Goal: Task Accomplishment & Management: Use online tool/utility

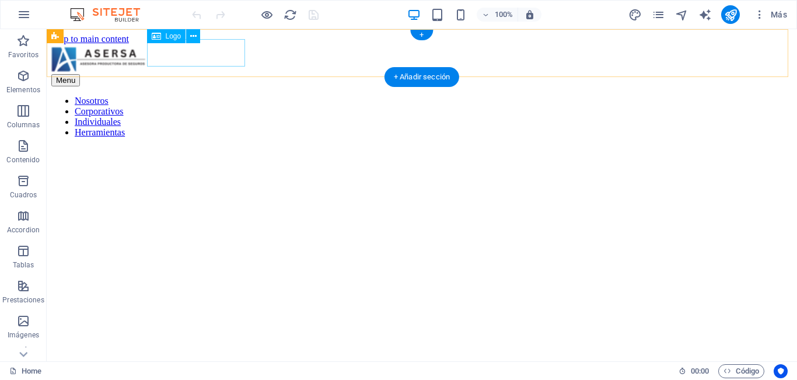
click at [171, 52] on div at bounding box center [421, 59] width 741 height 30
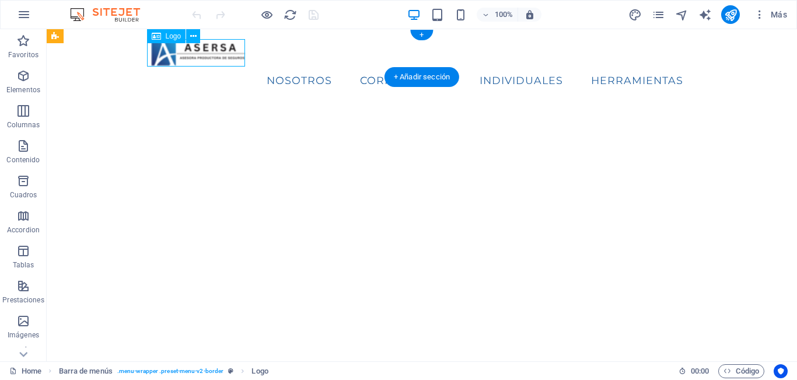
click at [171, 52] on div at bounding box center [421, 51] width 541 height 27
select select "px"
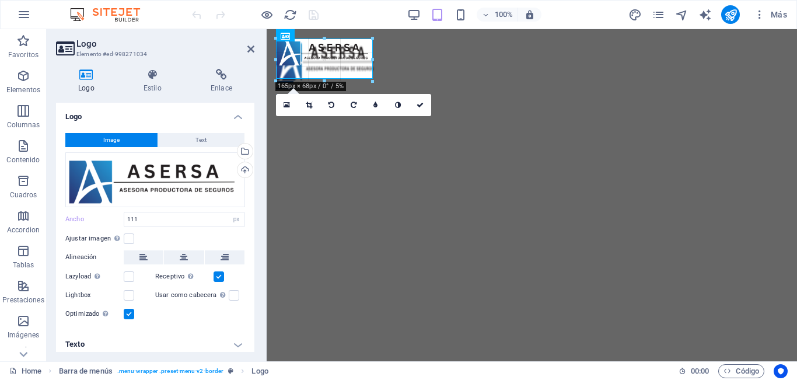
drag, startPoint x: 274, startPoint y: 61, endPoint x: 258, endPoint y: 68, distance: 16.7
type input "176"
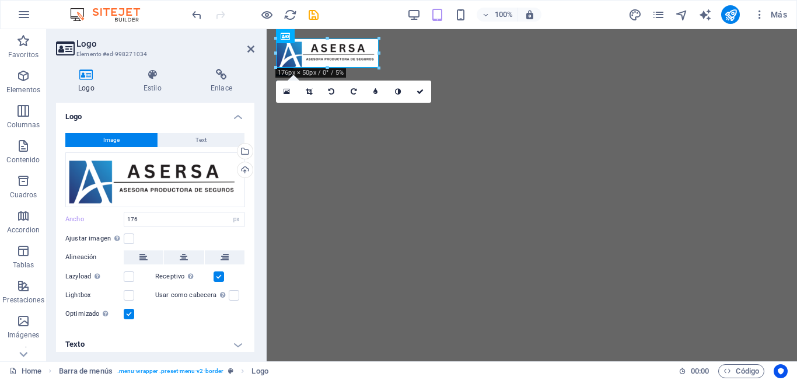
click at [313, 17] on icon "save" at bounding box center [313, 14] width 13 height 13
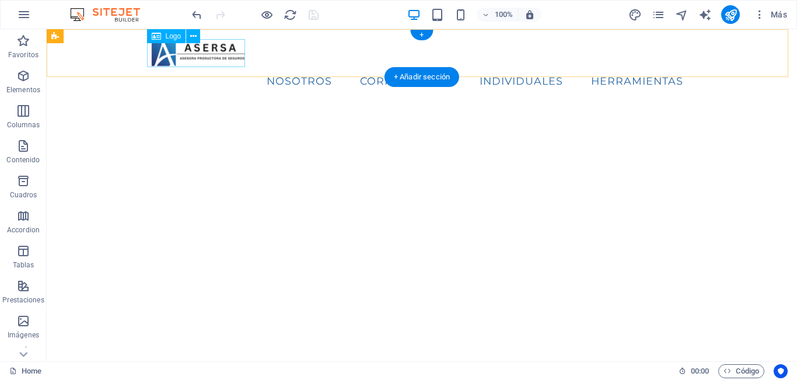
click at [186, 58] on div at bounding box center [421, 52] width 541 height 28
select select "px"
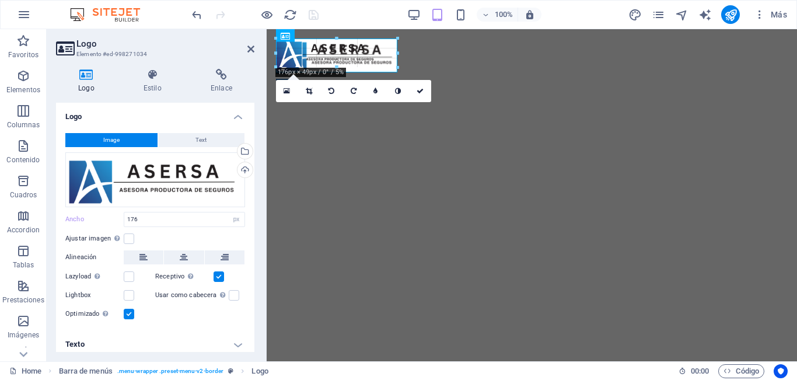
drag, startPoint x: 277, startPoint y: 66, endPoint x: 265, endPoint y: 72, distance: 12.8
type input "208"
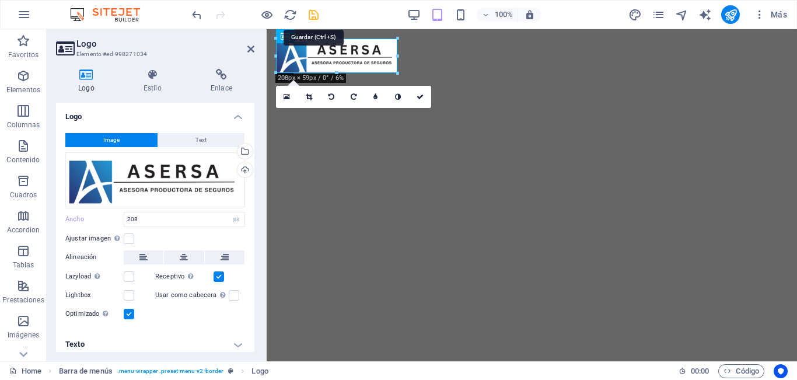
click at [309, 12] on icon "save" at bounding box center [313, 14] width 13 height 13
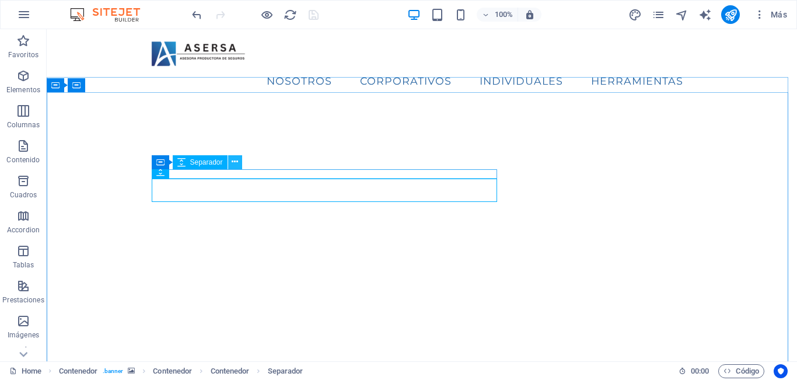
click at [234, 161] on icon at bounding box center [235, 162] width 6 height 12
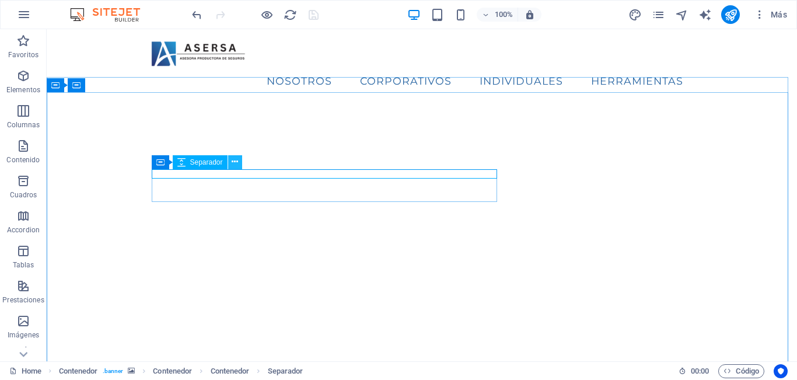
click at [240, 162] on button at bounding box center [235, 162] width 14 height 14
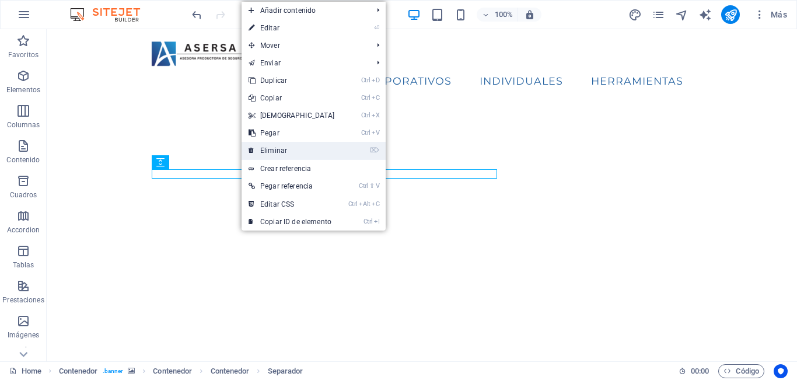
click at [285, 144] on link "⌦ Eliminar" at bounding box center [291, 150] width 100 height 17
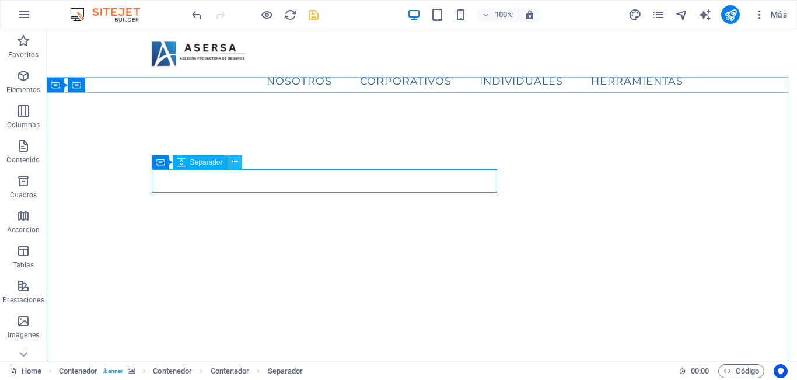
click at [232, 165] on icon at bounding box center [235, 162] width 6 height 12
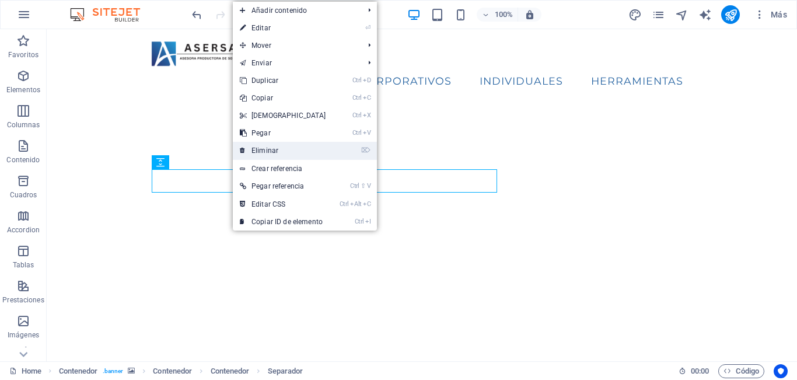
click at [267, 155] on link "⌦ Eliminar" at bounding box center [283, 150] width 100 height 17
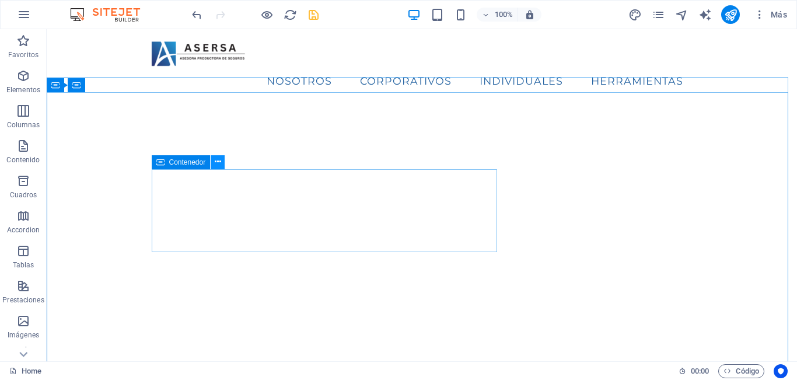
click at [219, 160] on icon at bounding box center [218, 162] width 6 height 12
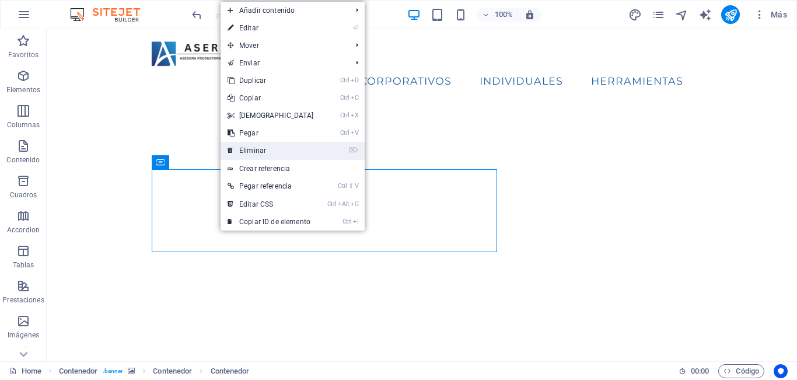
click at [252, 152] on link "⌦ Eliminar" at bounding box center [270, 150] width 100 height 17
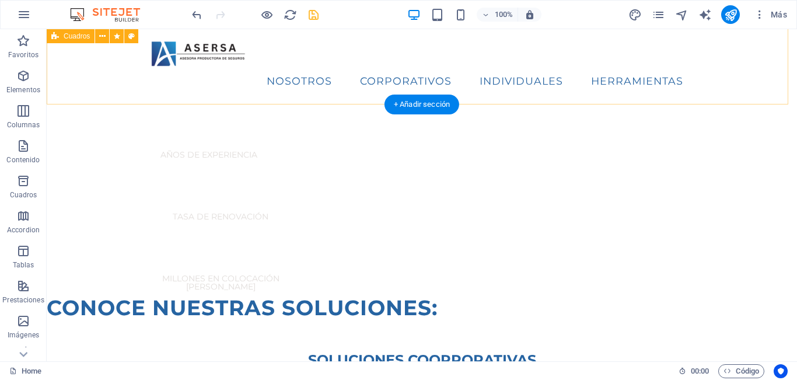
scroll to position [525, 0]
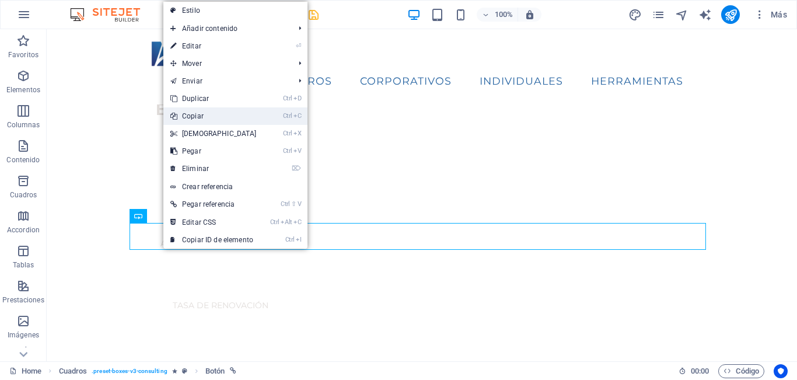
click at [207, 111] on link "Ctrl C Copiar" at bounding box center [213, 115] width 100 height 17
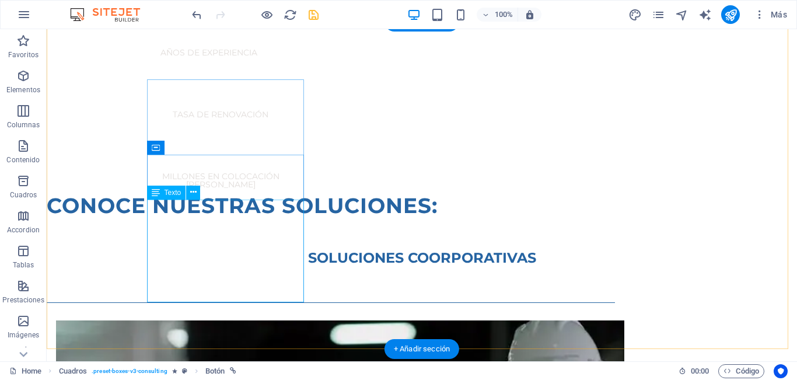
scroll to position [867, 0]
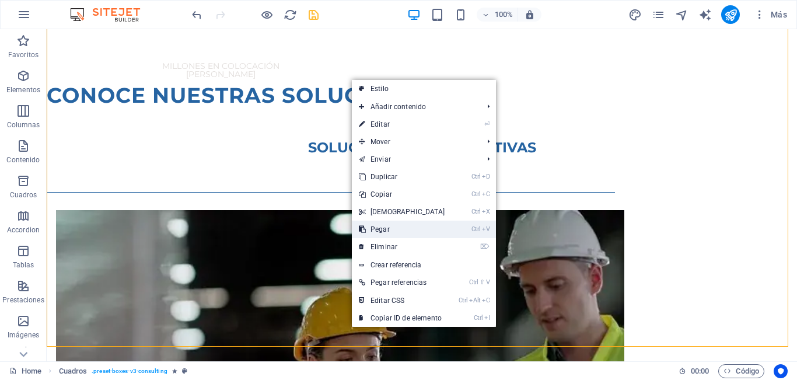
click at [387, 234] on link "Ctrl V Pegar" at bounding box center [402, 228] width 100 height 17
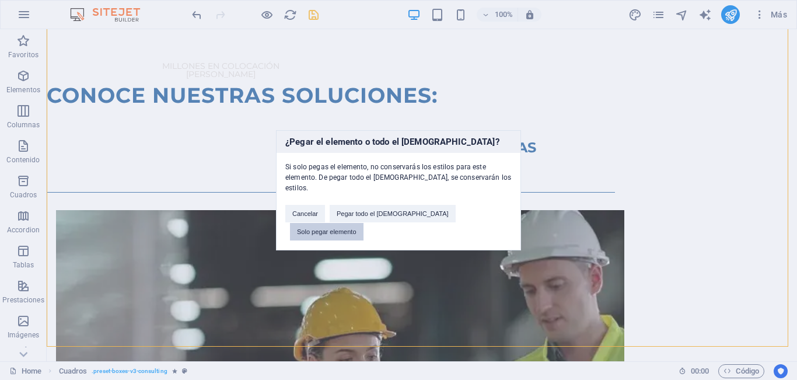
click at [363, 223] on button "Solo pegar elemento" at bounding box center [326, 231] width 73 height 17
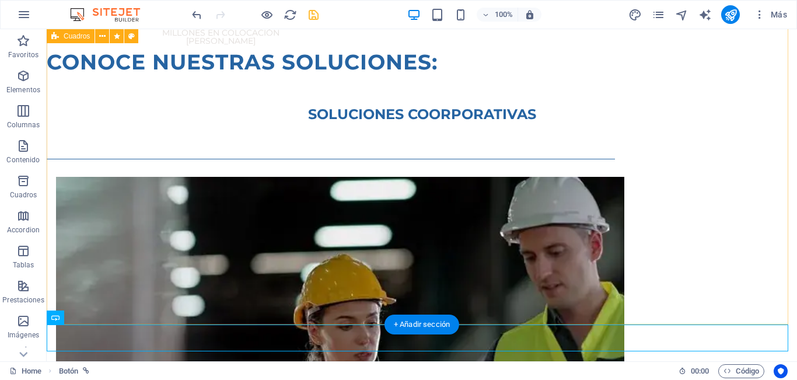
scroll to position [894, 0]
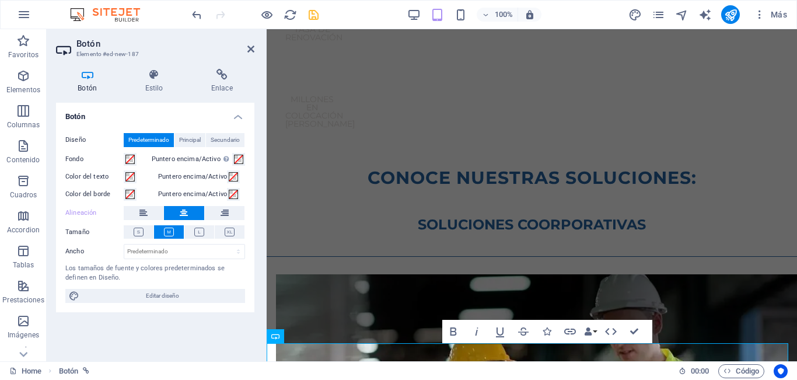
scroll to position [813, 0]
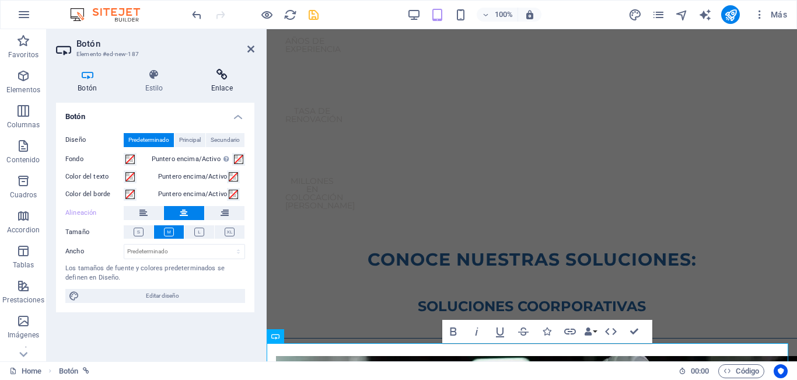
click at [216, 76] on icon at bounding box center [222, 75] width 65 height 12
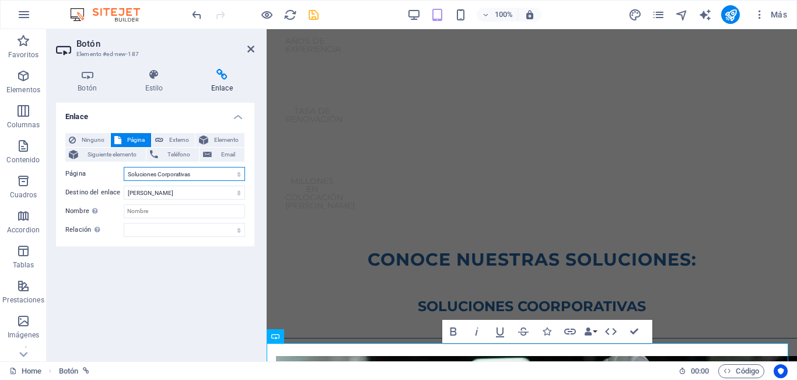
click at [176, 167] on select "Home Nosotros Soluciones Corporativas Soluciones Individuales Herramientas Cont…" at bounding box center [184, 174] width 121 height 14
select select "3"
click at [124, 167] on select "Home Nosotros Soluciones Corporativas Soluciones Individuales Herramientas Cont…" at bounding box center [184, 174] width 121 height 14
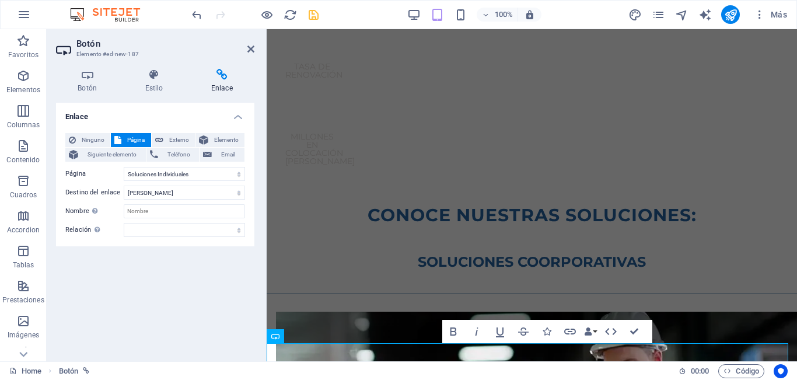
click at [244, 46] on h2 "Botón" at bounding box center [165, 43] width 178 height 10
click at [245, 46] on h2 "Botón" at bounding box center [165, 43] width 178 height 10
click at [247, 46] on icon at bounding box center [250, 48] width 7 height 9
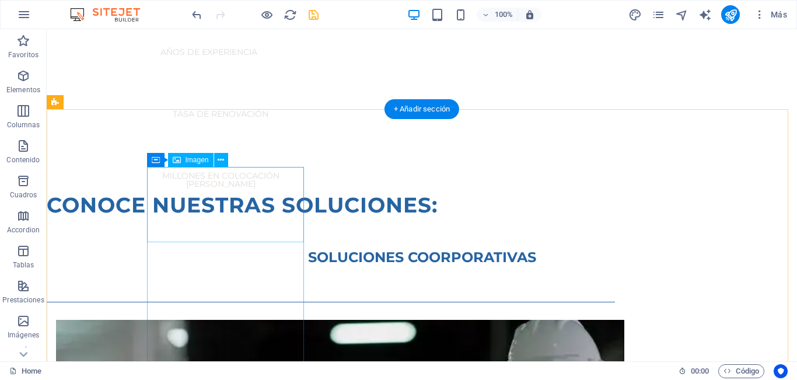
scroll to position [894, 0]
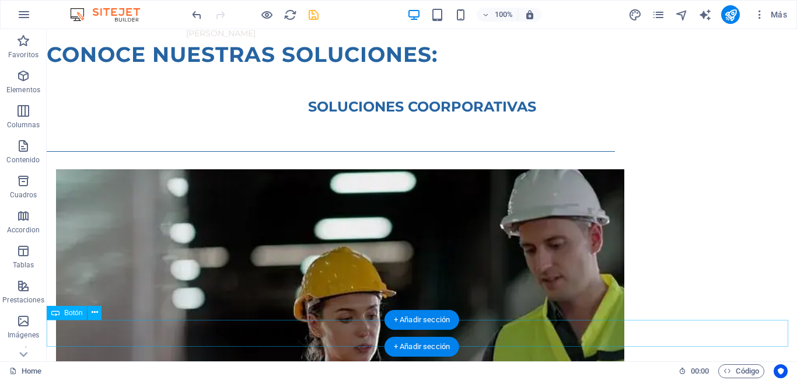
select select "3"
select select
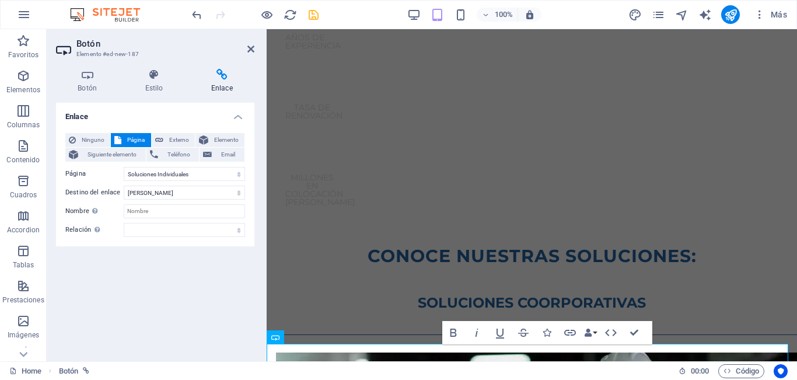
scroll to position [811, 0]
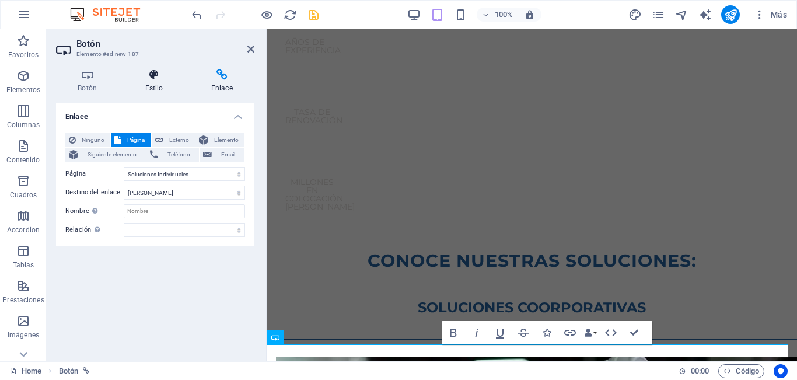
click at [161, 69] on icon at bounding box center [153, 75] width 61 height 12
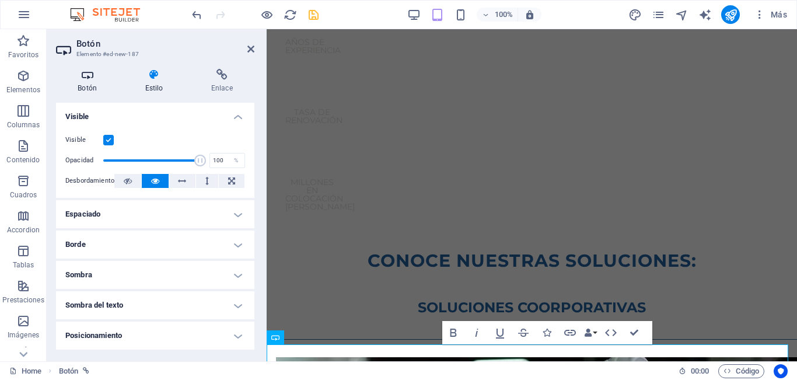
click at [89, 79] on icon at bounding box center [87, 75] width 62 height 12
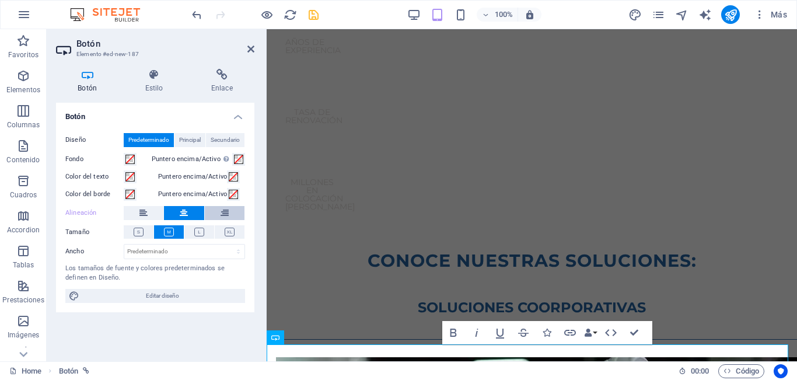
click at [219, 212] on button at bounding box center [225, 213] width 40 height 14
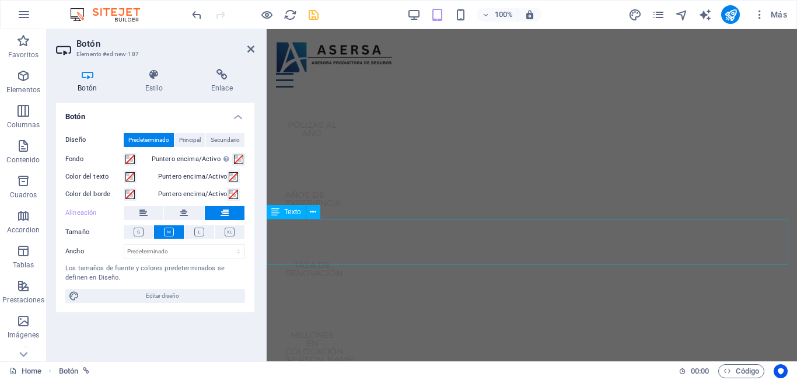
scroll to position [541, 0]
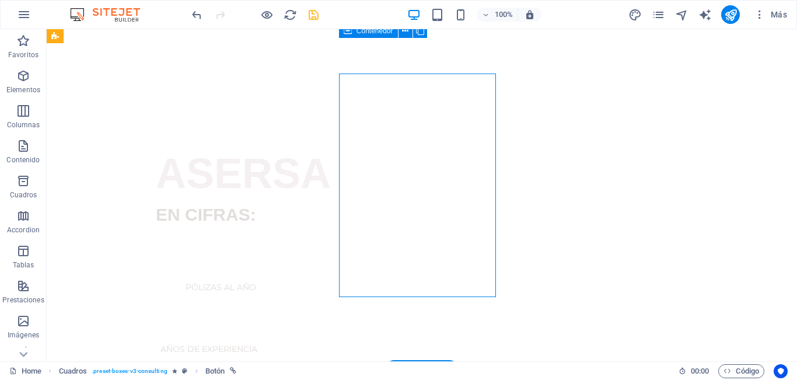
scroll to position [503, 0]
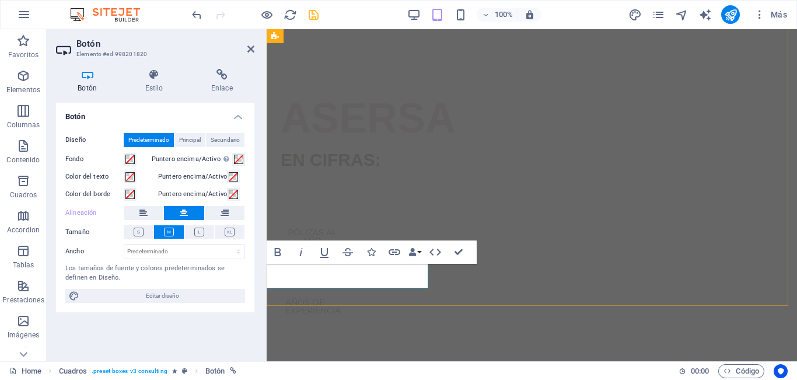
scroll to position [512, 0]
click at [222, 218] on icon at bounding box center [224, 213] width 8 height 14
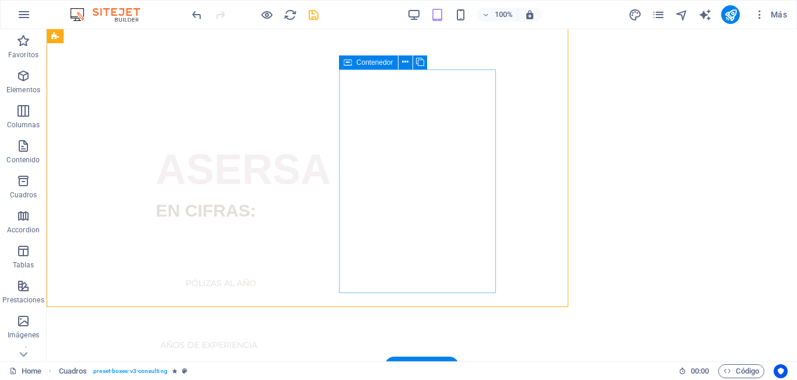
scroll to position [505, 0]
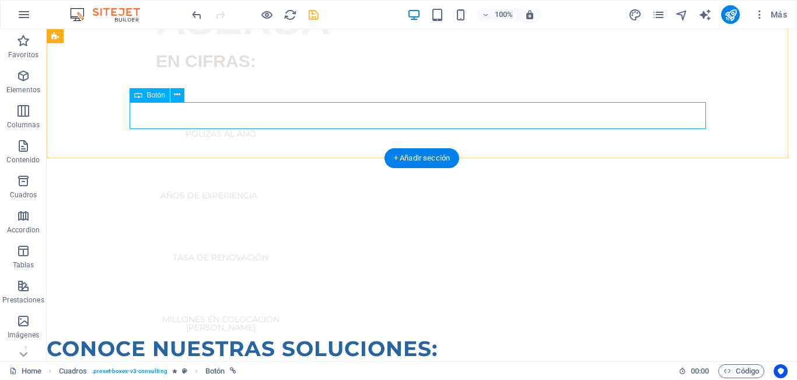
scroll to position [680, 0]
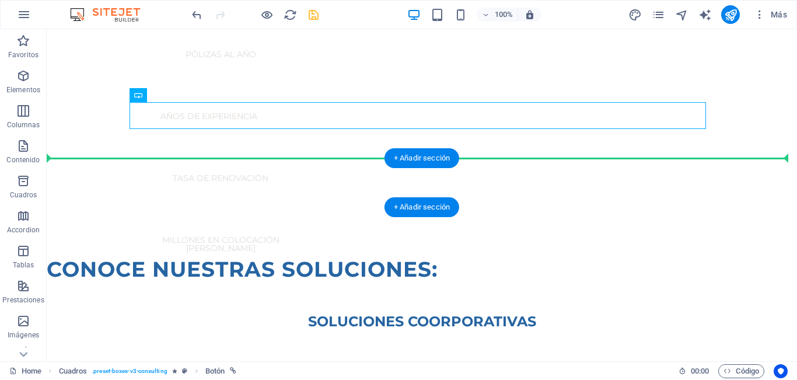
drag, startPoint x: 205, startPoint y: 127, endPoint x: 159, endPoint y: 161, distance: 58.0
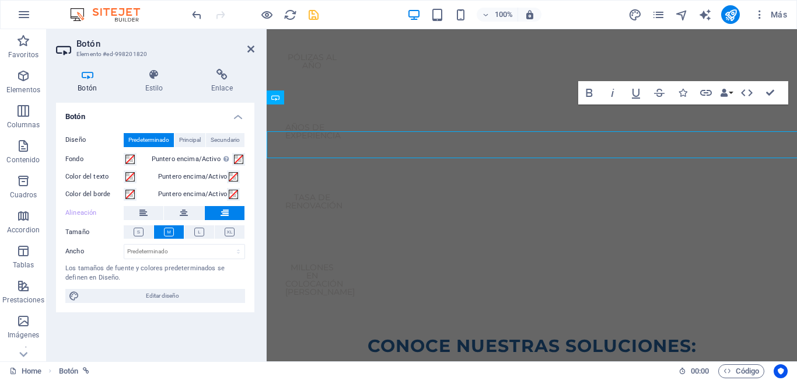
scroll to position [688, 0]
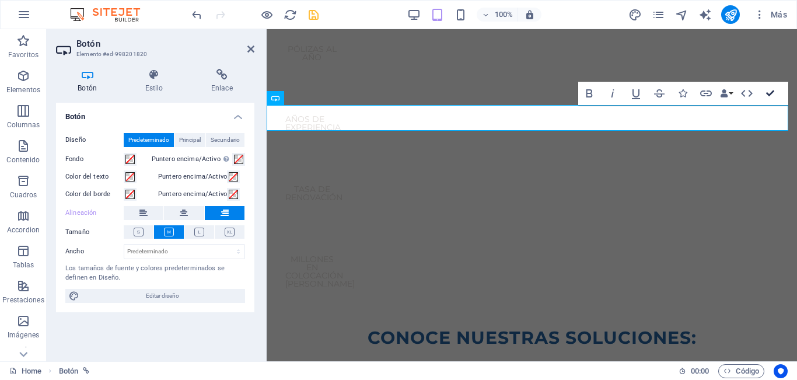
drag, startPoint x: 771, startPoint y: 90, endPoint x: 598, endPoint y: 95, distance: 172.7
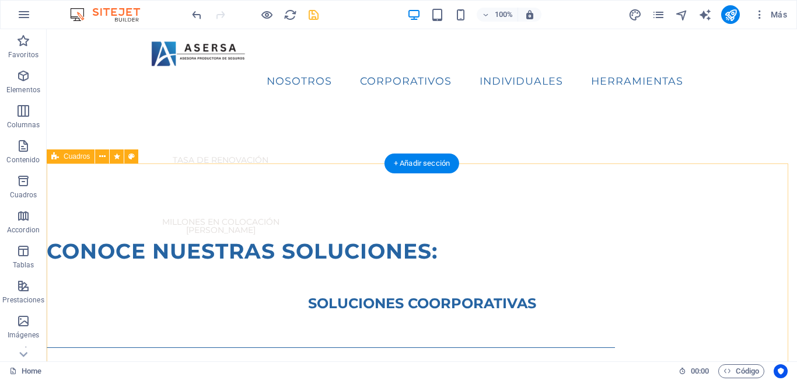
scroll to position [628, 0]
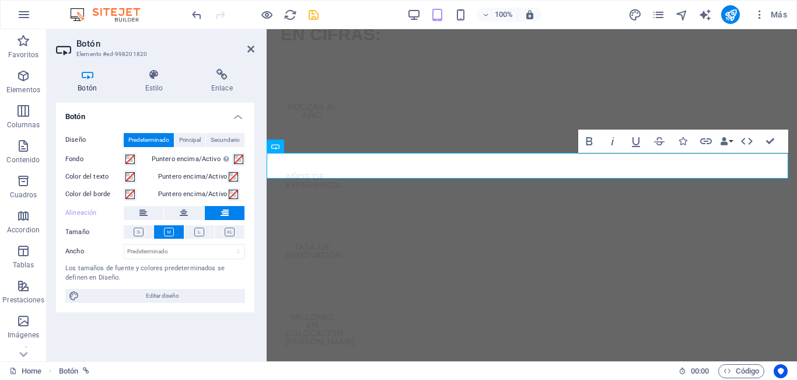
scroll to position [635, 0]
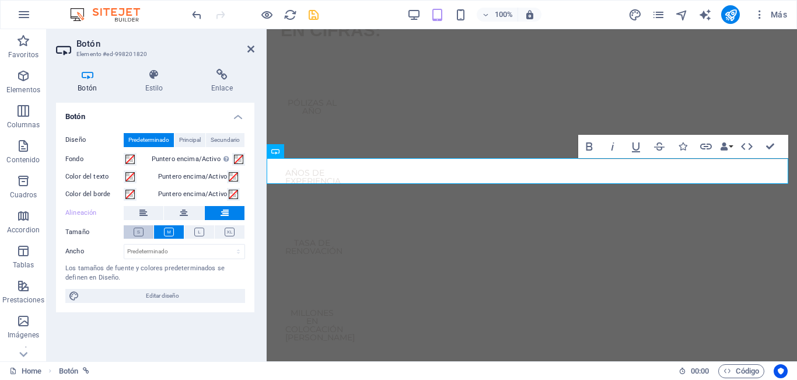
click at [139, 226] on button at bounding box center [139, 231] width 30 height 13
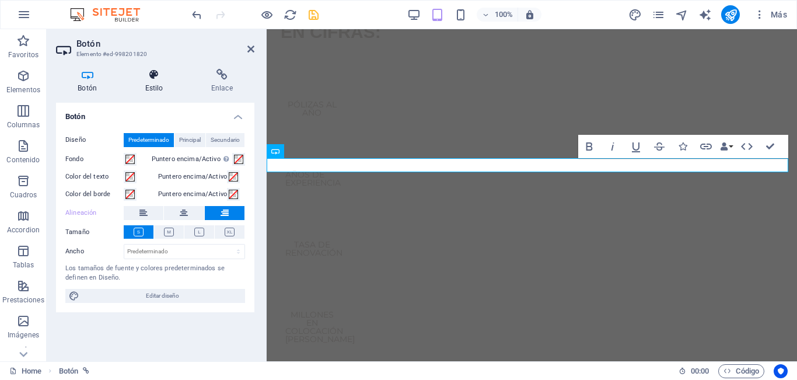
click at [157, 74] on icon at bounding box center [153, 75] width 61 height 12
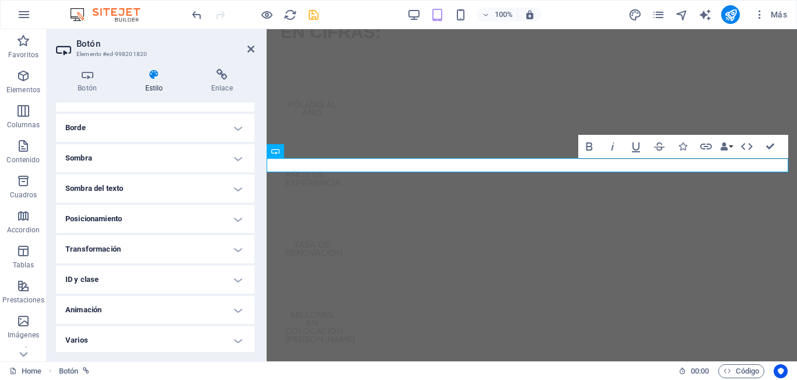
scroll to position [119, 0]
click at [162, 246] on h4 "Transformación" at bounding box center [155, 247] width 198 height 28
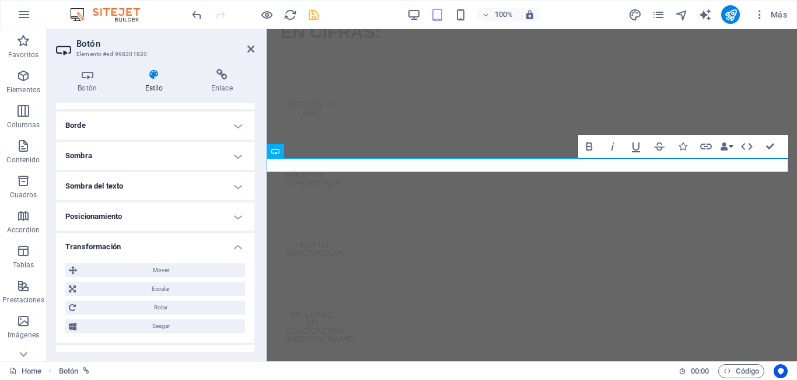
click at [162, 247] on h4 "Transformación" at bounding box center [155, 243] width 198 height 21
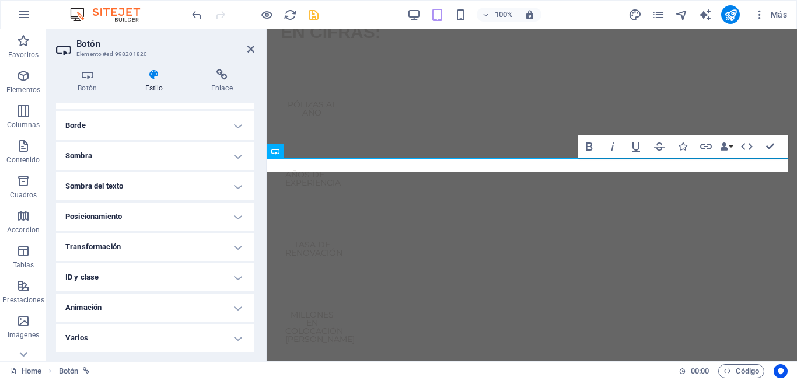
click at [173, 188] on h4 "Sombra del texto" at bounding box center [155, 186] width 198 height 28
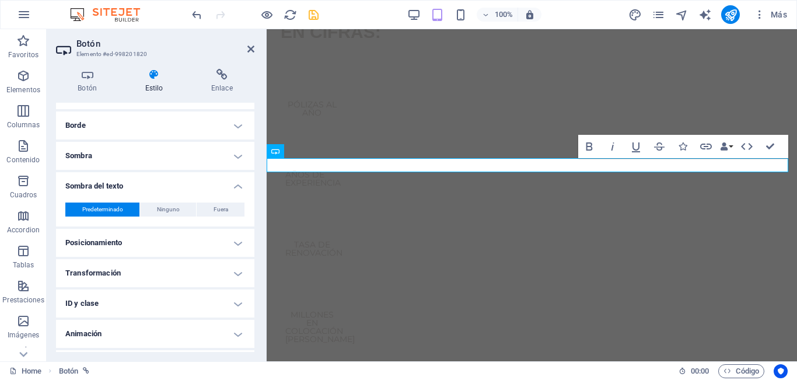
click at [171, 182] on h4 "Sombra del texto" at bounding box center [155, 182] width 198 height 21
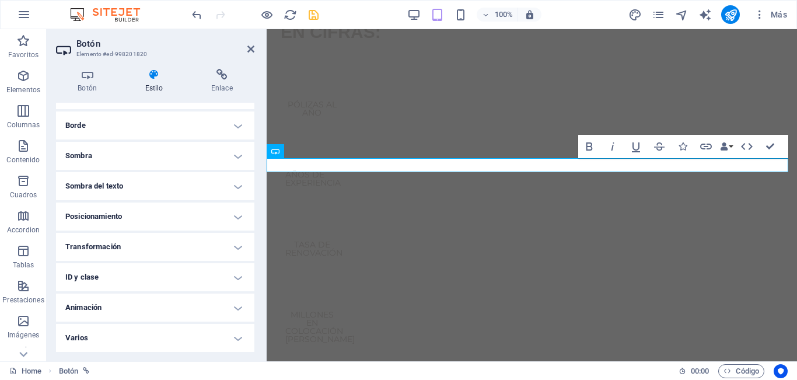
click at [121, 307] on h4 "Animación" at bounding box center [155, 307] width 198 height 28
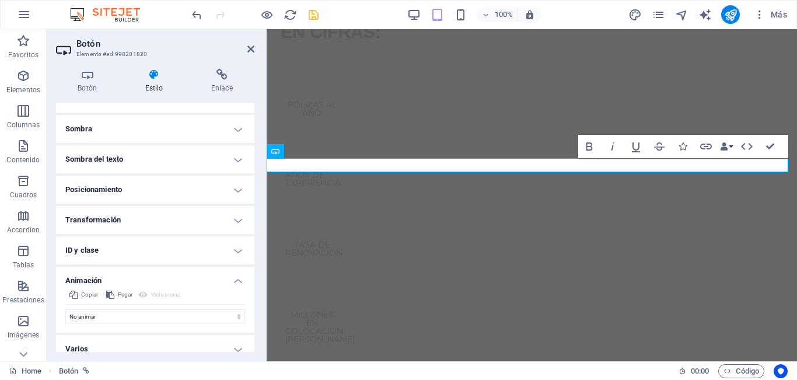
scroll to position [157, 0]
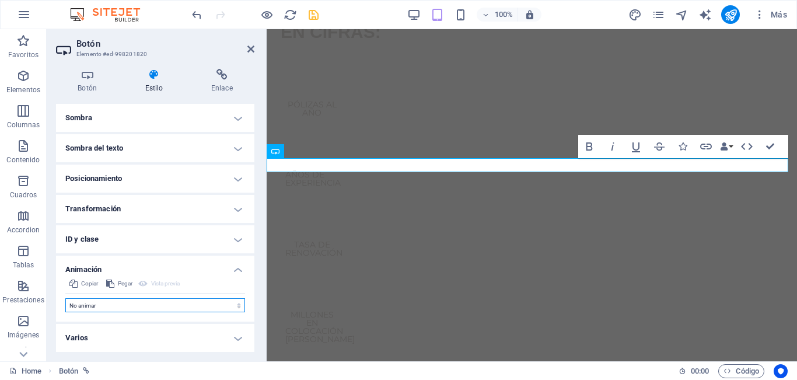
click at [139, 309] on select "No animar Mostrar / Ocultar Subir/bajar Acercar/alejar Deslizar de izquierda a …" at bounding box center [155, 305] width 180 height 14
select select "overlay"
click at [65, 298] on select "No animar Mostrar / Ocultar Subir/bajar Acercar/alejar Deslizar de izquierda a …" at bounding box center [155, 305] width 180 height 14
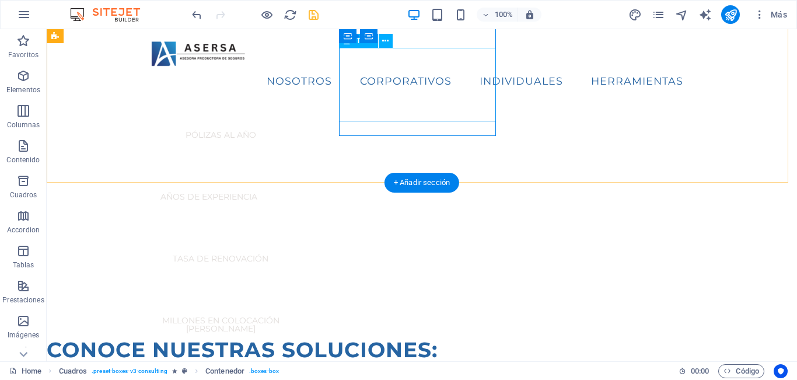
scroll to position [628, 0]
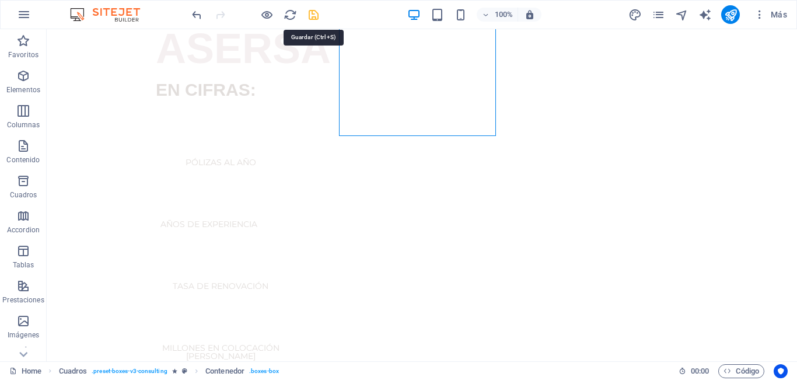
click at [318, 15] on icon "save" at bounding box center [313, 14] width 13 height 13
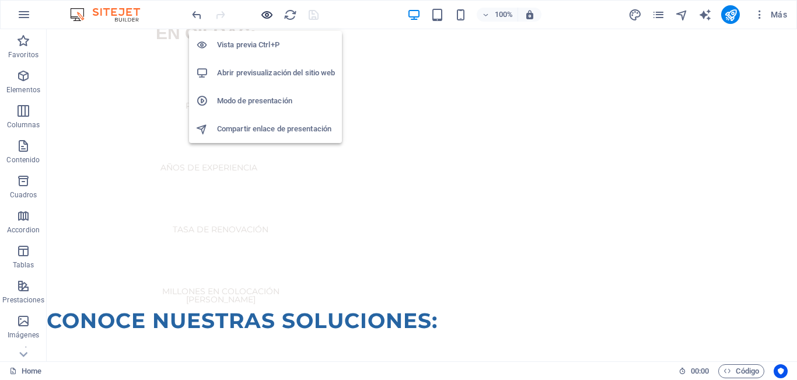
click at [267, 13] on icon "button" at bounding box center [266, 14] width 13 height 13
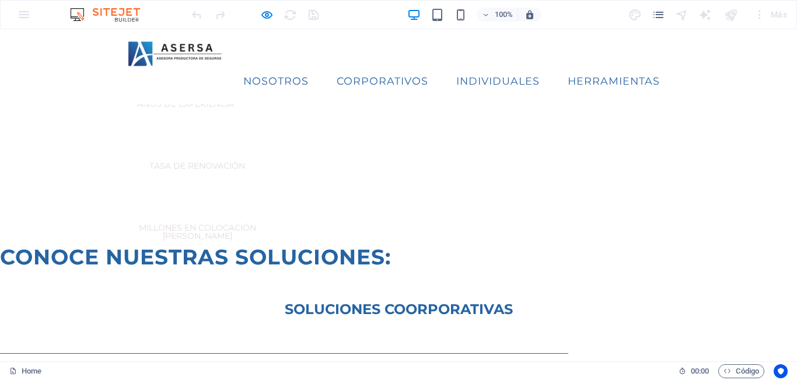
scroll to position [600, 0]
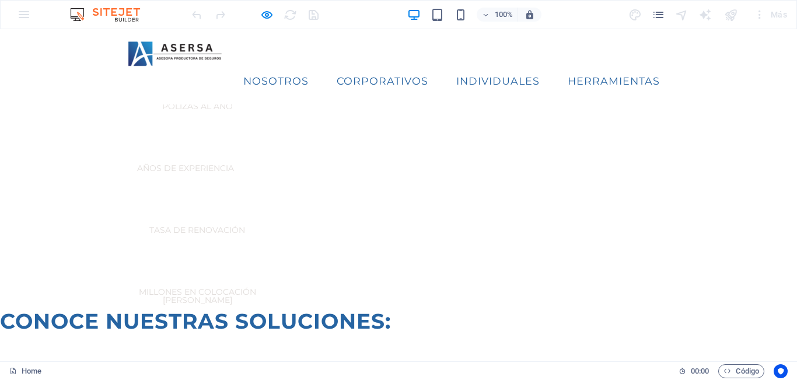
drag, startPoint x: 126, startPoint y: 188, endPoint x: 84, endPoint y: 117, distance: 82.6
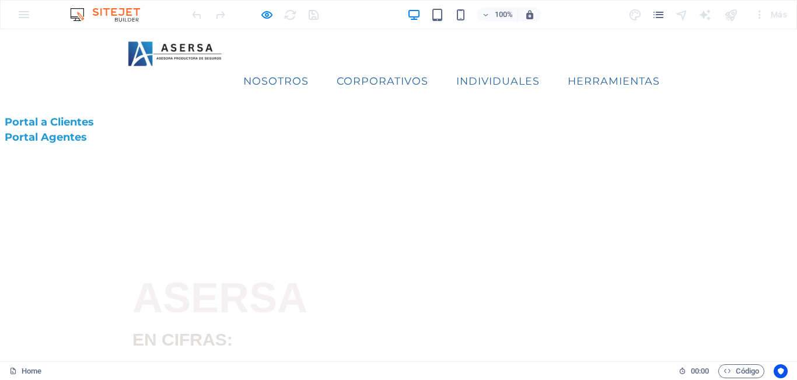
scroll to position [75, 0]
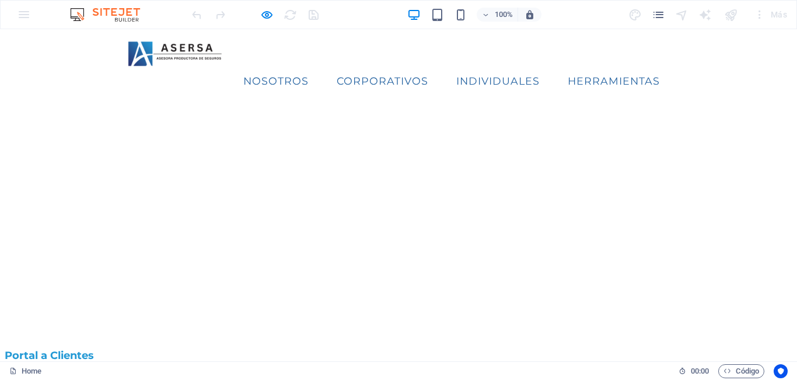
click at [252, 16] on div at bounding box center [255, 14] width 131 height 19
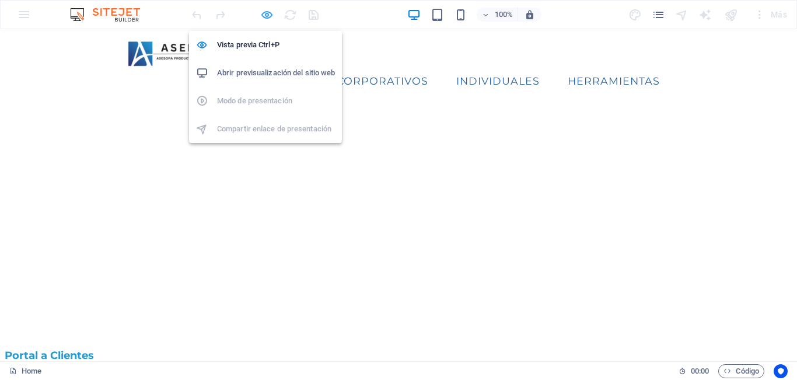
click at [264, 15] on icon "button" at bounding box center [266, 14] width 13 height 13
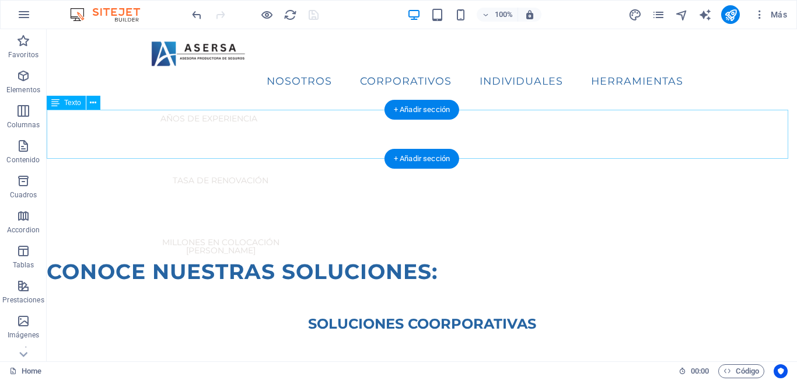
scroll to position [542, 0]
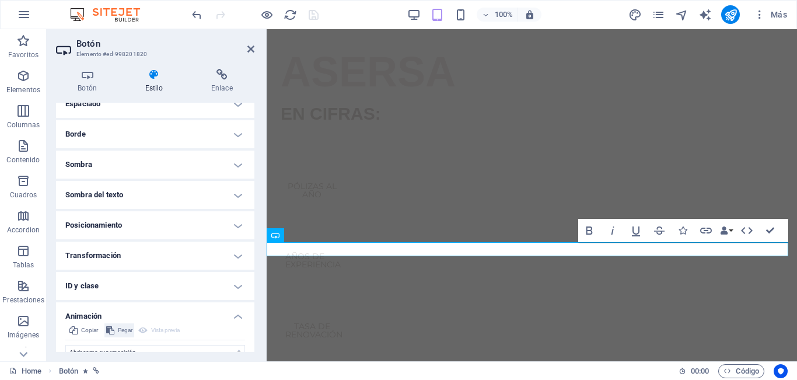
scroll to position [230, 0]
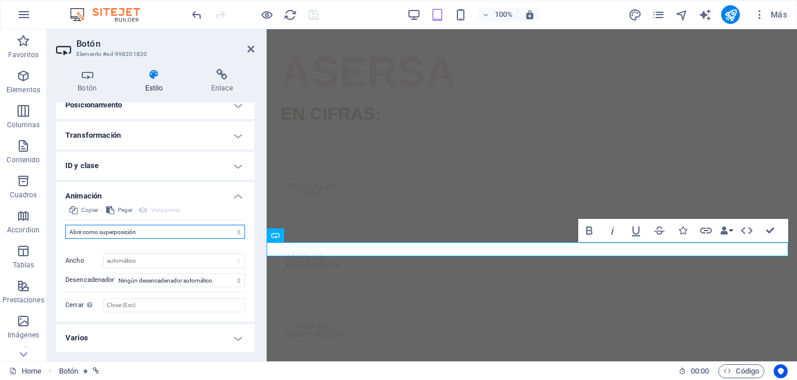
click at [167, 232] on select "No animar Mostrar / Ocultar Subir/bajar Acercar/alejar Deslizar de izquierda a …" at bounding box center [155, 232] width 180 height 14
select select "none"
click at [65, 239] on select "No animar Mostrar / Ocultar Subir/bajar Acercar/alejar Deslizar de izquierda a …" at bounding box center [155, 232] width 180 height 14
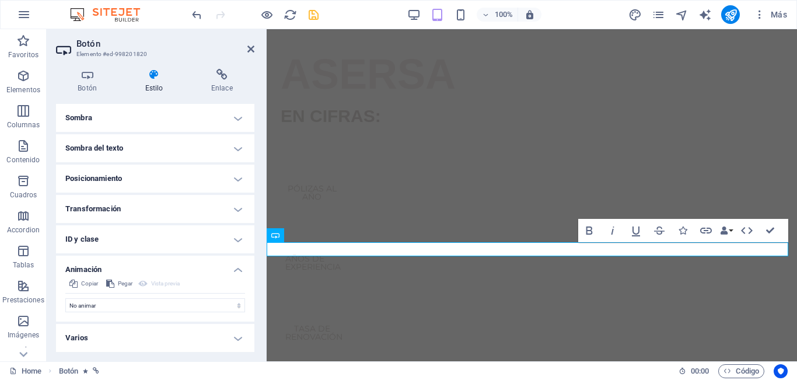
click at [246, 47] on h2 "Botón" at bounding box center [165, 43] width 178 height 10
click at [254, 50] on aside "Botón Elemento #ed-998201820 Botón Estilo Enlace Botón Diseño Predeterminado Pr…" at bounding box center [157, 195] width 220 height 332
click at [248, 45] on icon at bounding box center [250, 48] width 7 height 9
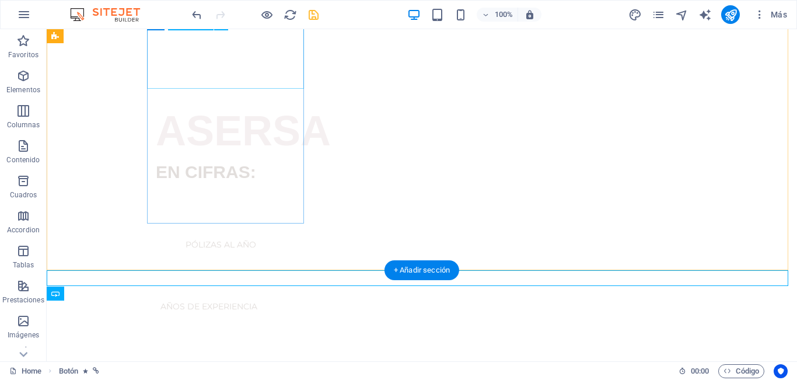
scroll to position [512, 0]
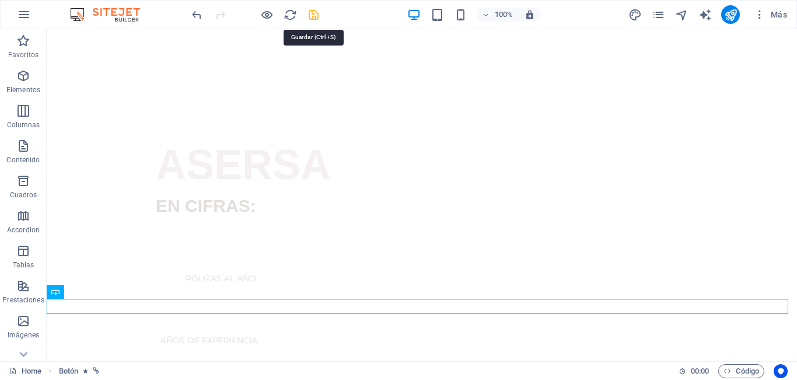
click at [313, 18] on icon "save" at bounding box center [313, 14] width 13 height 13
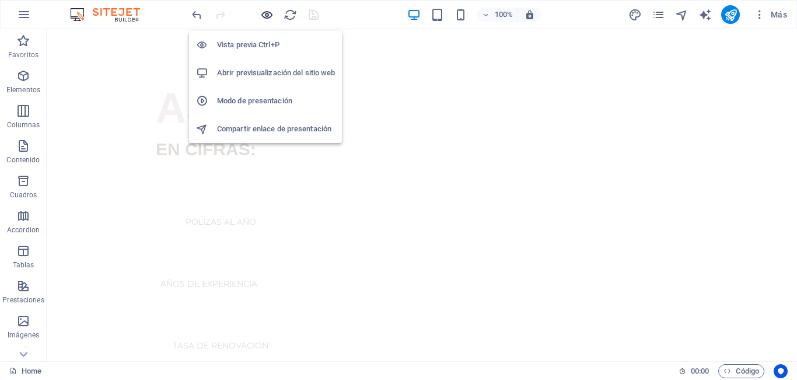
click at [265, 10] on icon "button" at bounding box center [266, 14] width 13 height 13
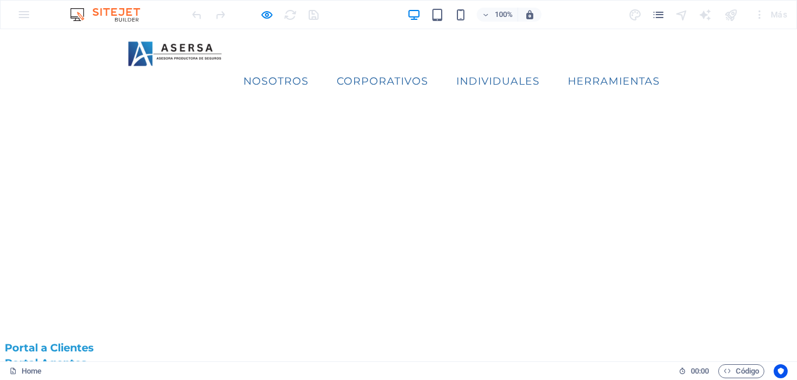
scroll to position [0, 0]
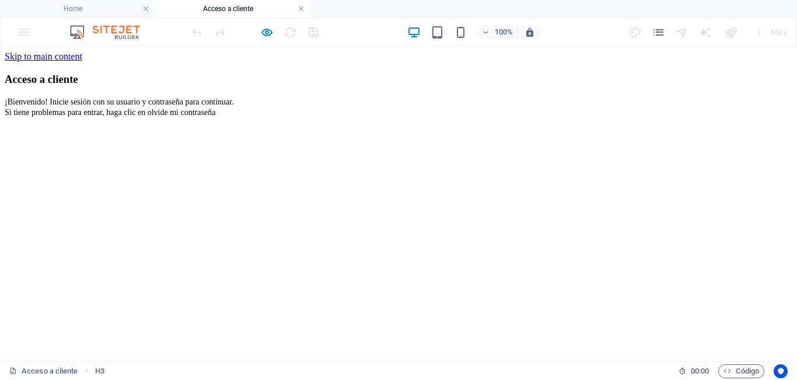
click at [302, 10] on link at bounding box center [300, 8] width 7 height 11
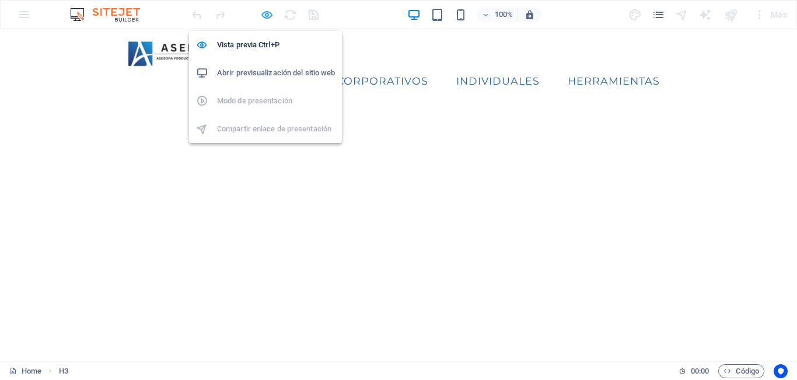
click at [262, 12] on icon "button" at bounding box center [266, 14] width 13 height 13
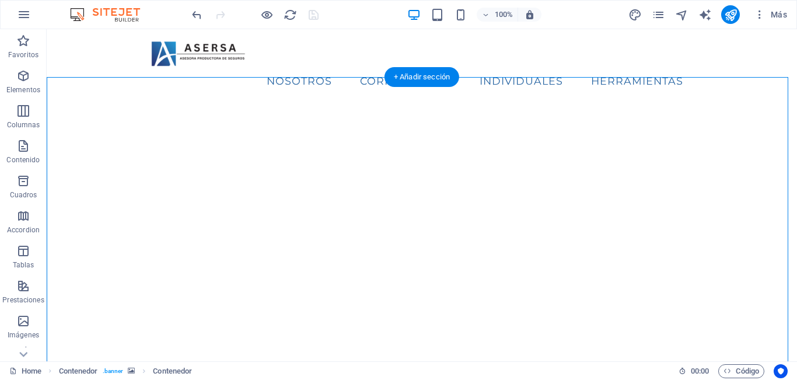
select select "vh"
select select "px"
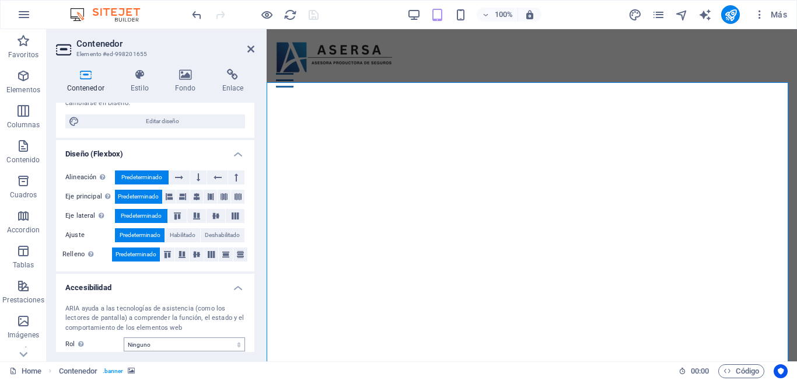
scroll to position [48, 0]
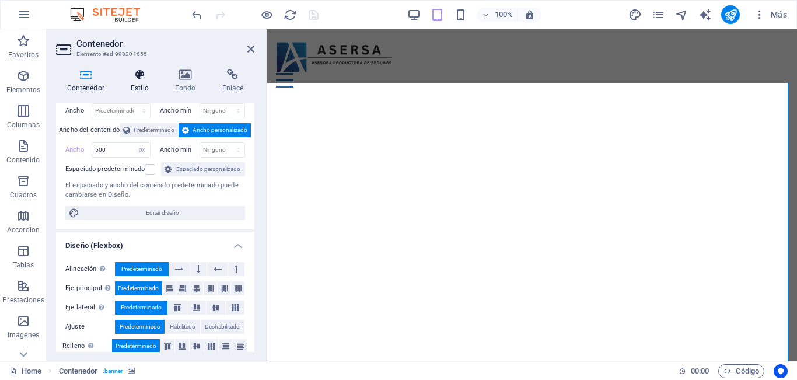
click at [146, 78] on icon at bounding box center [140, 75] width 40 height 12
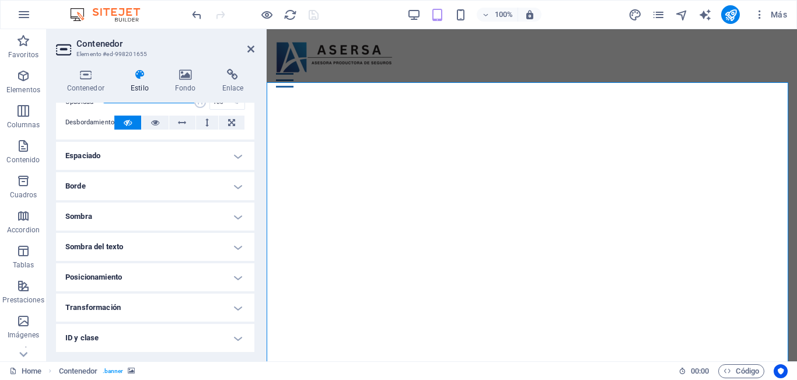
scroll to position [0, 0]
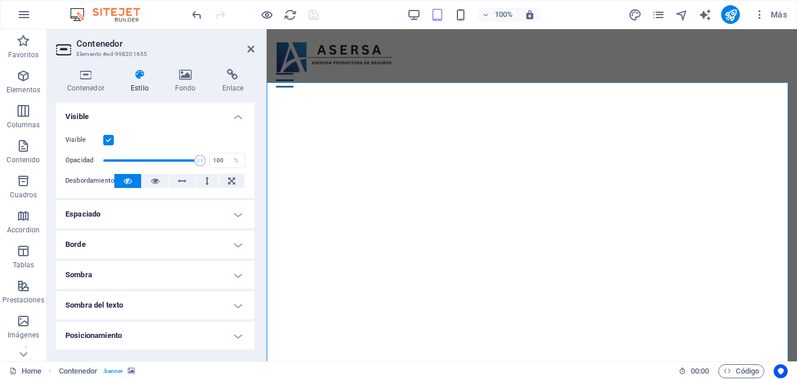
click at [231, 220] on h4 "Espaciado" at bounding box center [155, 214] width 198 height 28
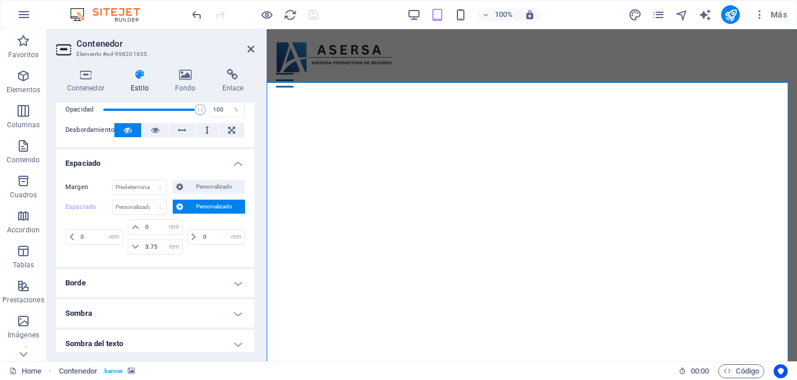
scroll to position [117, 0]
